Goal: Task Accomplishment & Management: Manage account settings

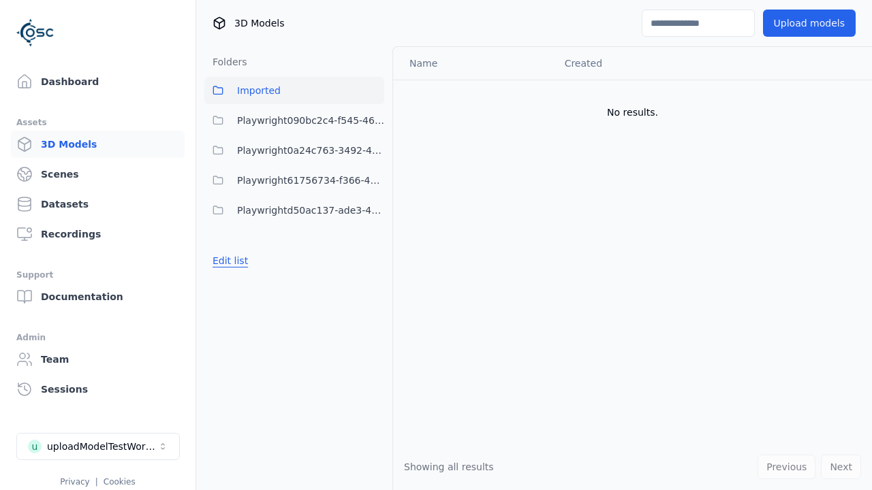
click at [227, 261] on button "Edit list" at bounding box center [230, 261] width 52 height 25
click at [240, 261] on link "Create folder" at bounding box center [243, 261] width 63 height 14
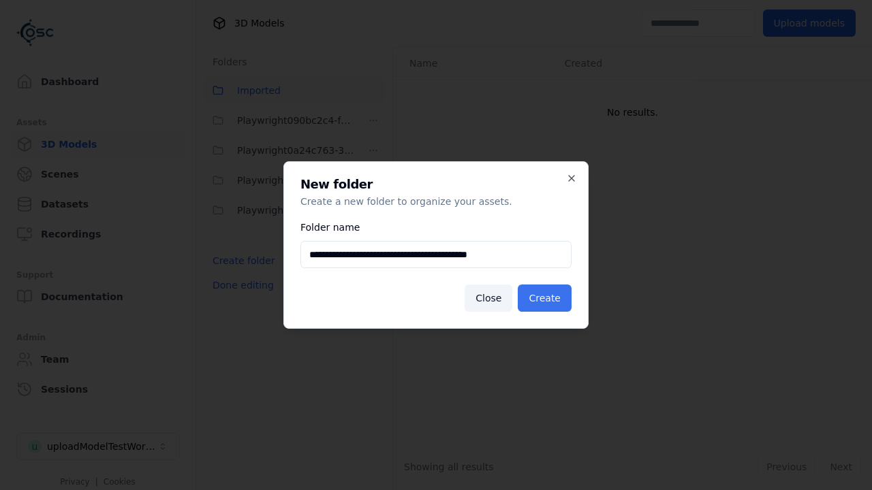
type input "**********"
click at [546, 298] on button "Create" at bounding box center [544, 298] width 54 height 27
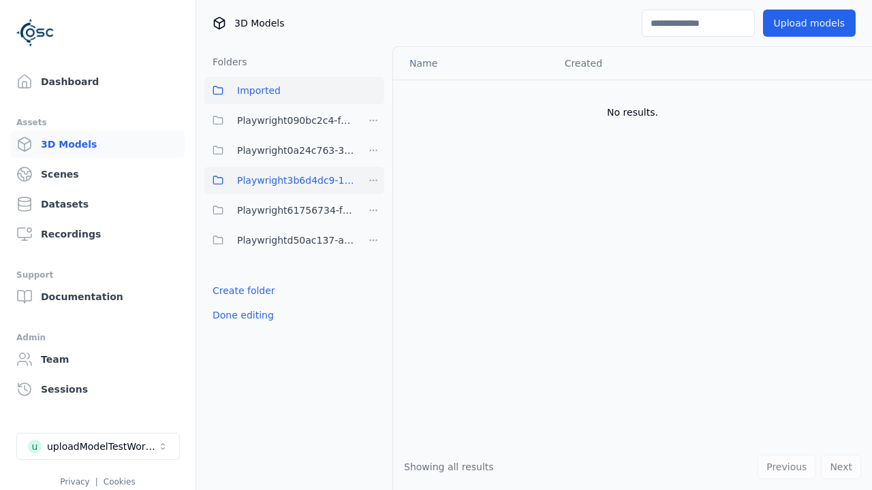
click at [279, 180] on span "Playwright3b6d4dc9-1f56-43bb-897f-c597c673620a" at bounding box center [295, 180] width 117 height 16
click at [812, 23] on button "Upload models" at bounding box center [809, 23] width 93 height 27
